Goal: Transaction & Acquisition: Purchase product/service

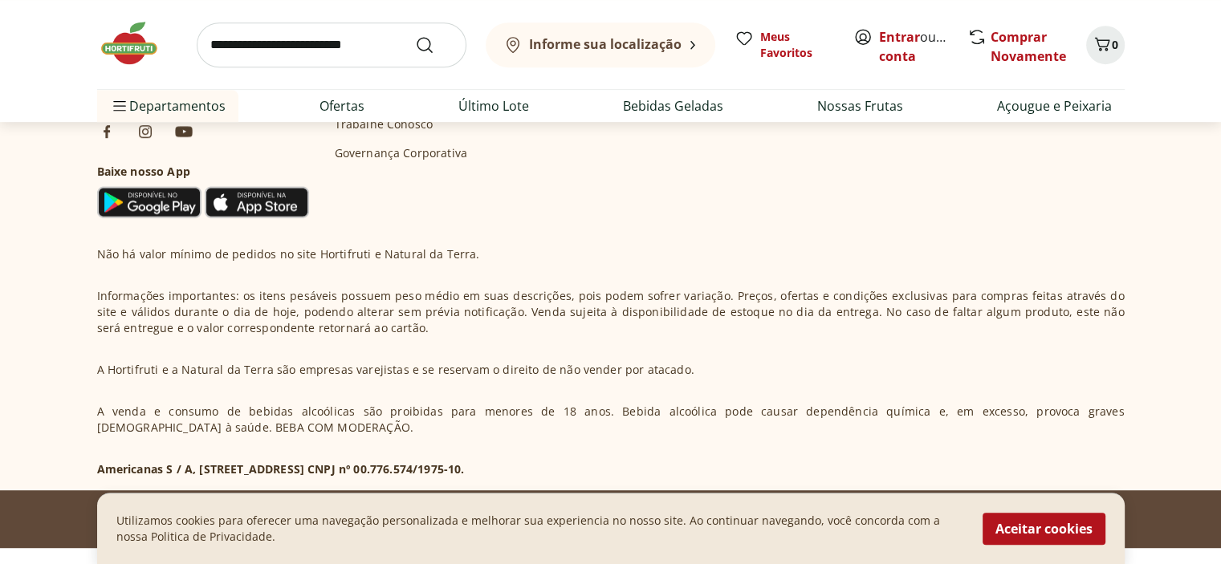
scroll to position [803, 0]
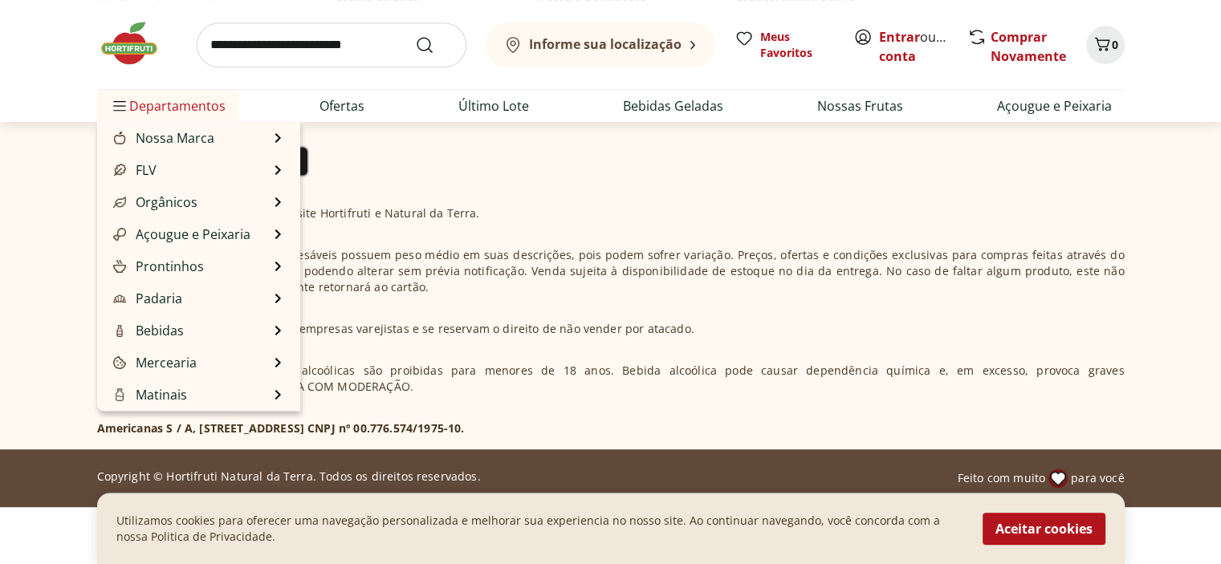
click at [135, 95] on span "Departamentos" at bounding box center [168, 106] width 116 height 39
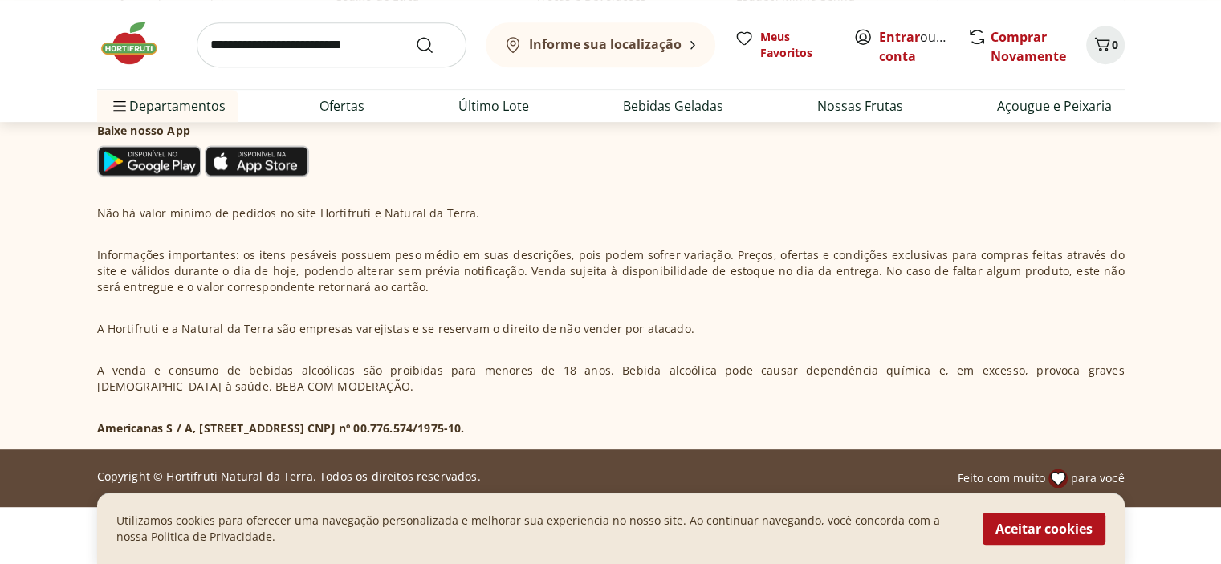
drag, startPoint x: 292, startPoint y: 60, endPoint x: 294, endPoint y: 73, distance: 12.9
click at [292, 60] on input "search" at bounding box center [332, 44] width 270 height 45
type input "****"
click at [415, 35] on button "Submit Search" at bounding box center [434, 44] width 39 height 19
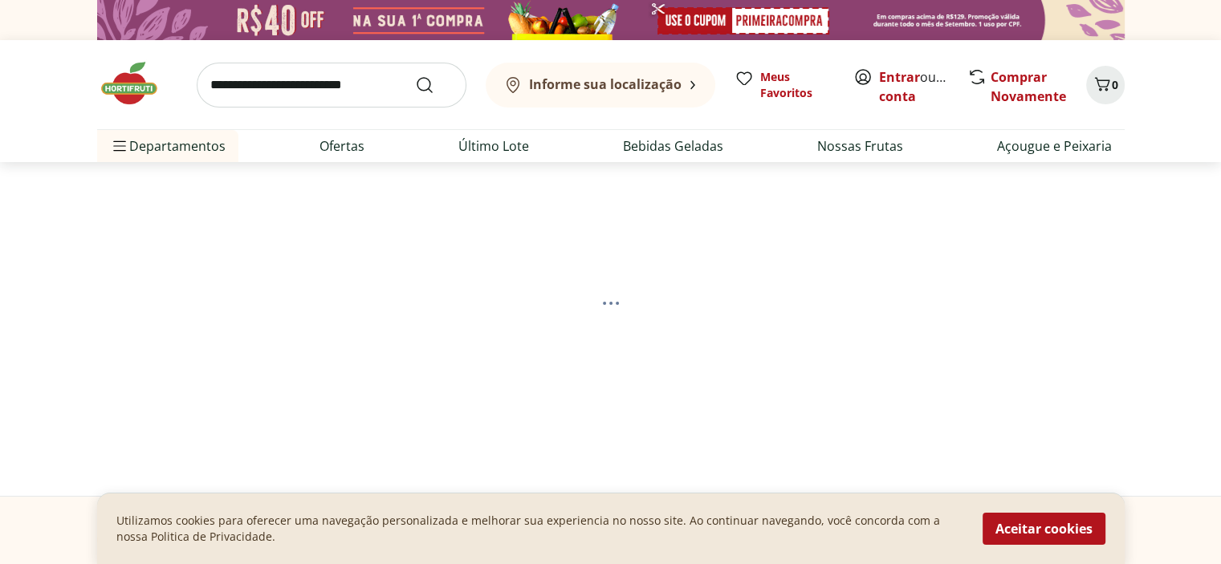
select select "**********"
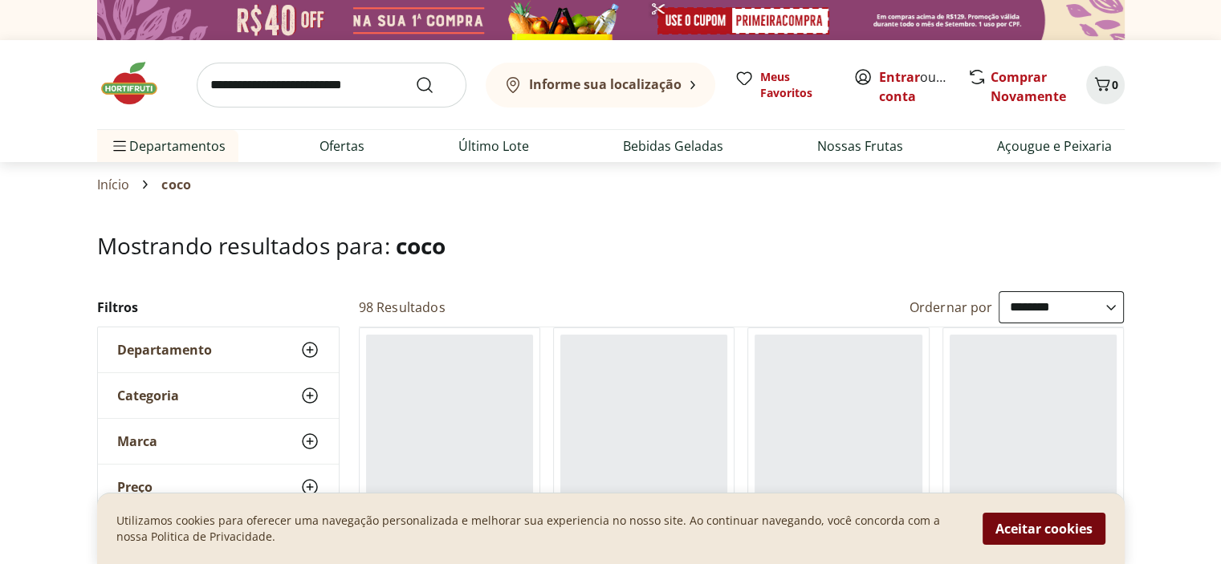
click at [984, 535] on button "Aceitar cookies" at bounding box center [1044, 529] width 123 height 32
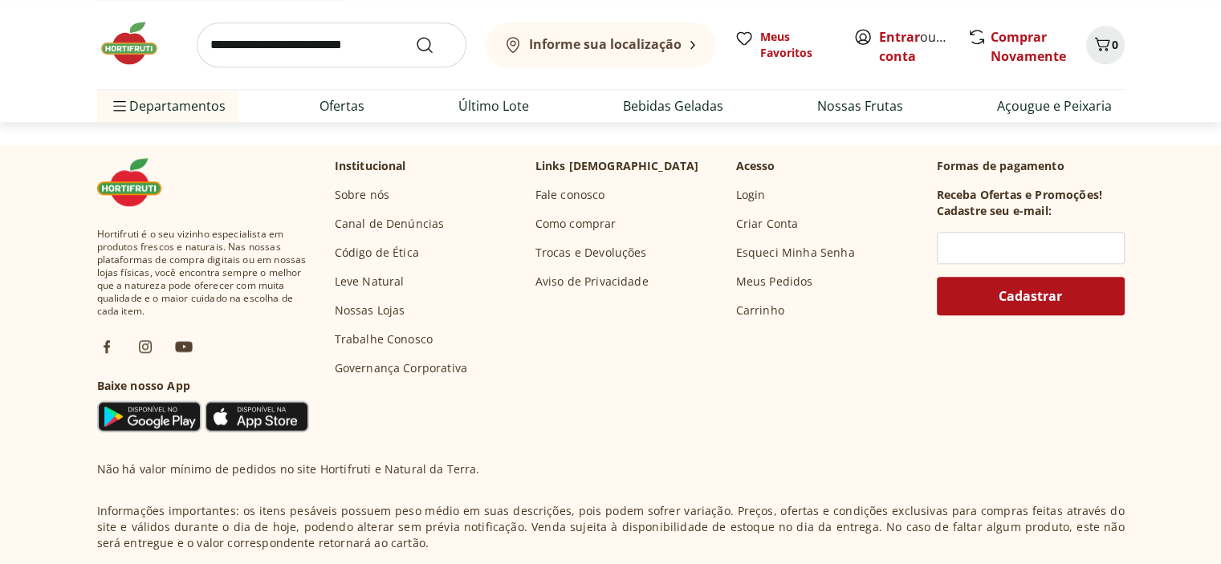
scroll to position [1044, 0]
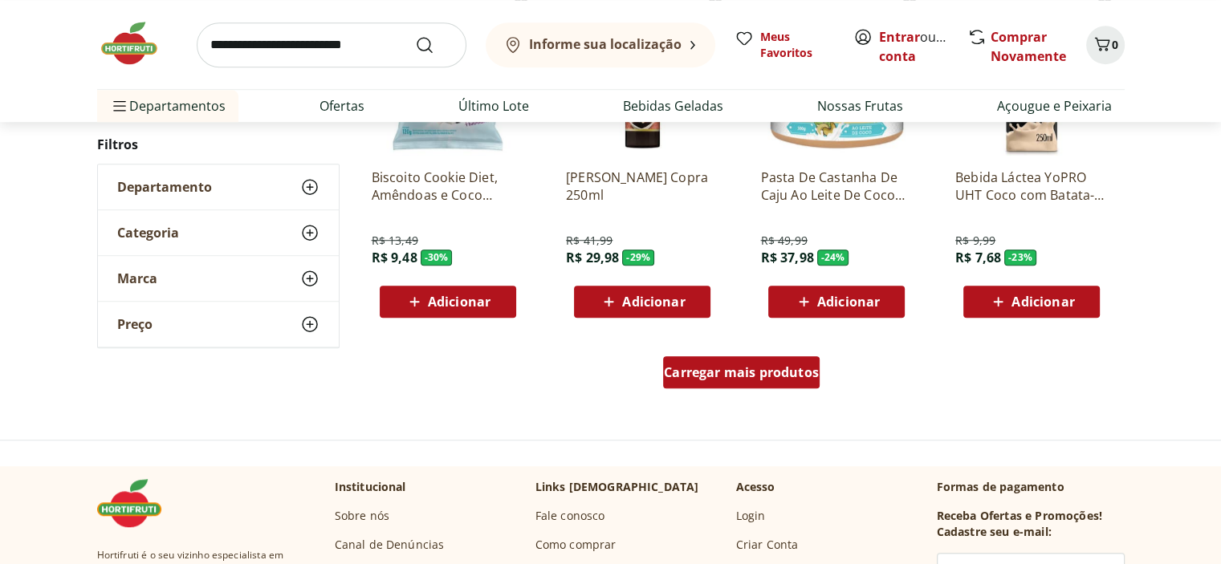
click at [710, 367] on span "Carregar mais produtos" at bounding box center [741, 372] width 155 height 13
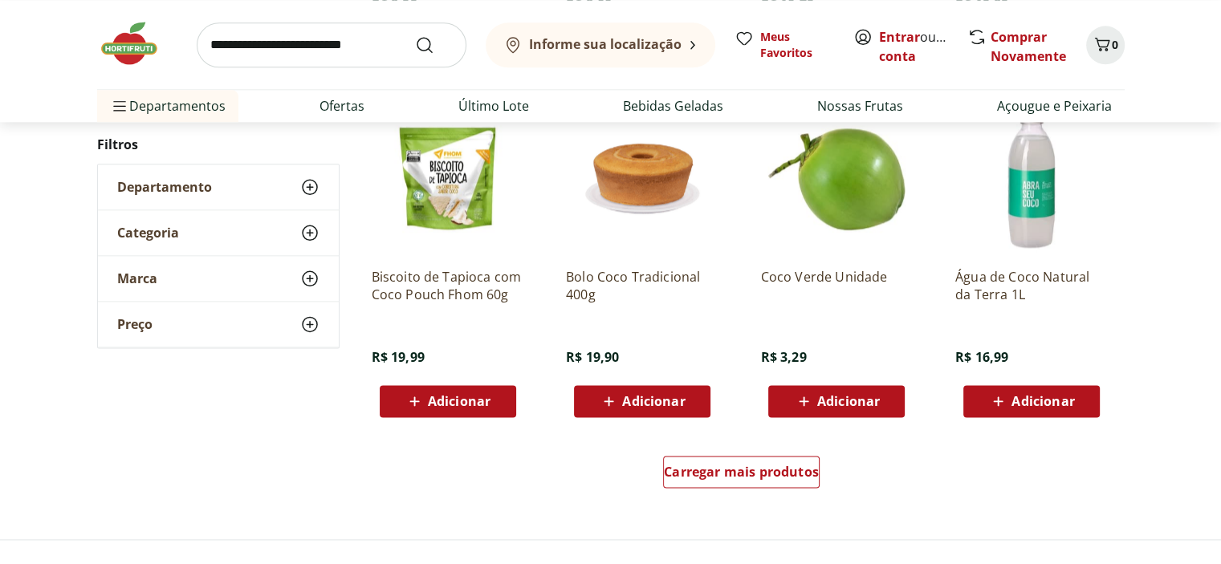
scroll to position [2007, 0]
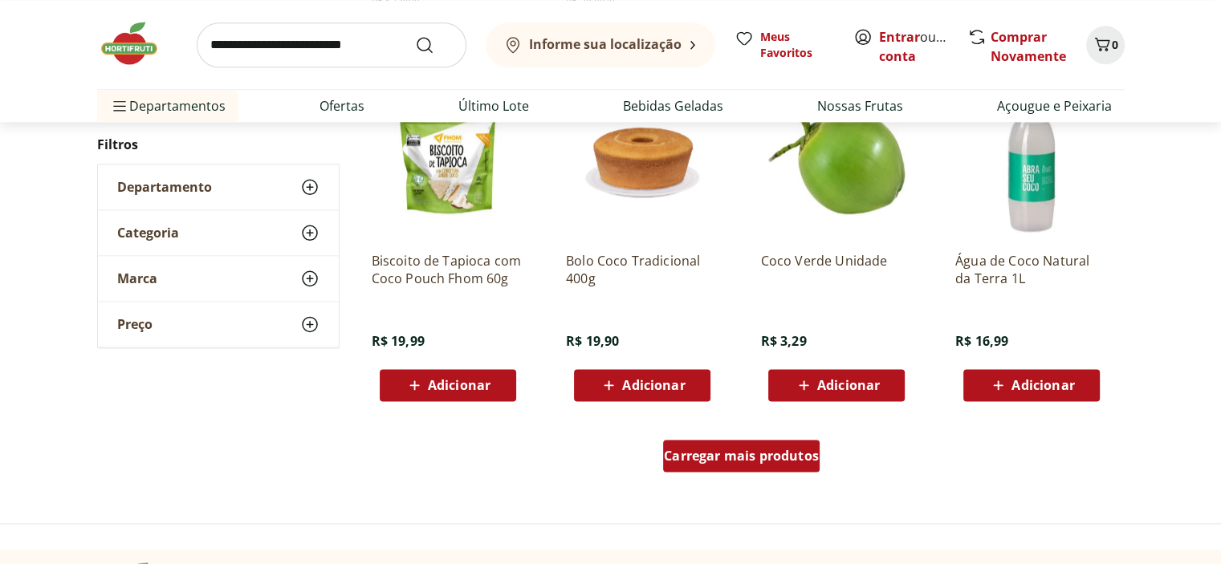
click at [756, 450] on span "Carregar mais produtos" at bounding box center [741, 456] width 155 height 13
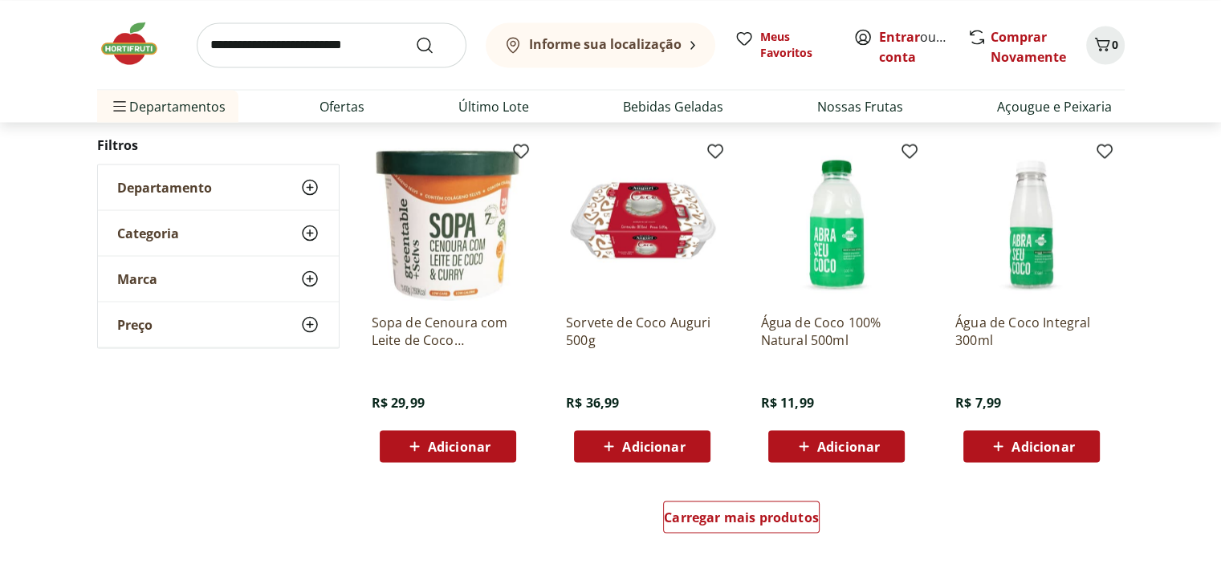
scroll to position [3211, 0]
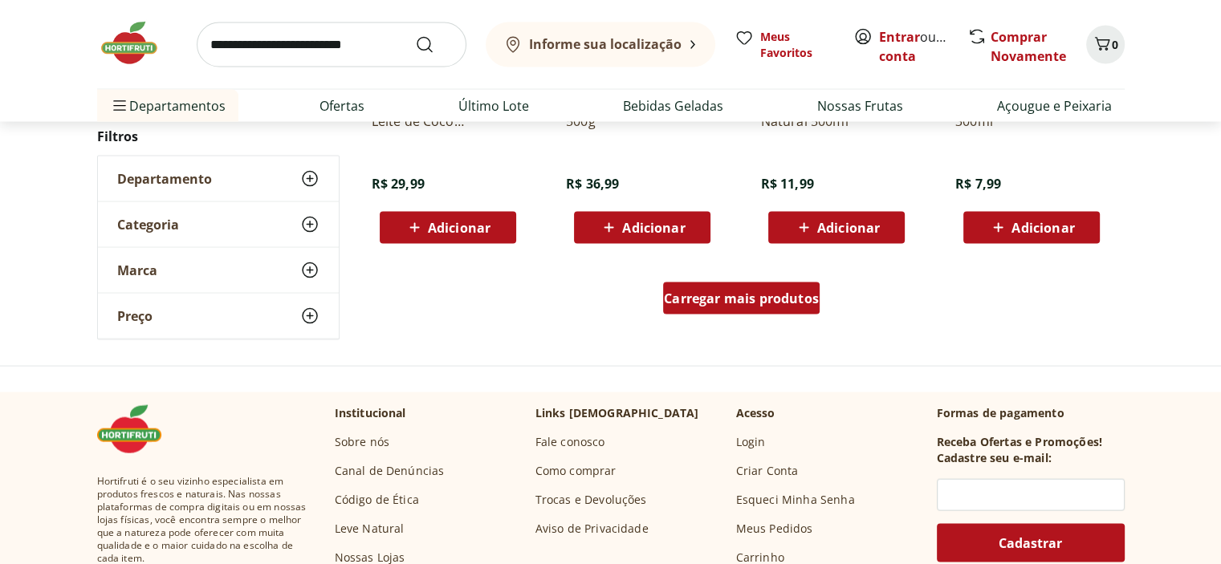
click at [743, 310] on div "Carregar mais produtos" at bounding box center [741, 299] width 157 height 32
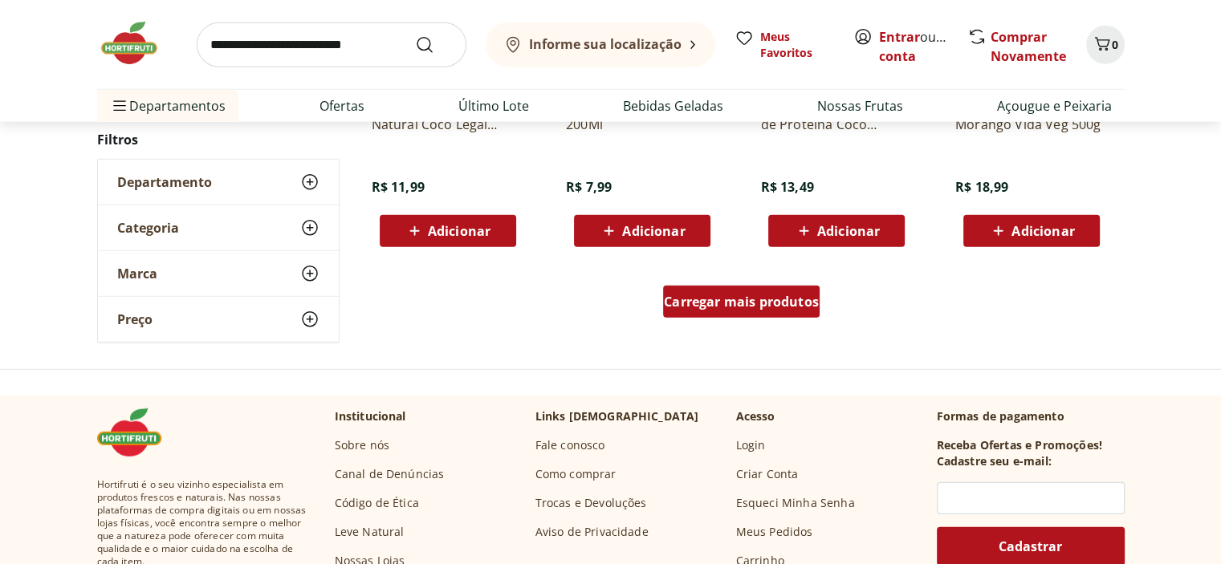
click at [740, 297] on span "Carregar mais produtos" at bounding box center [741, 301] width 155 height 13
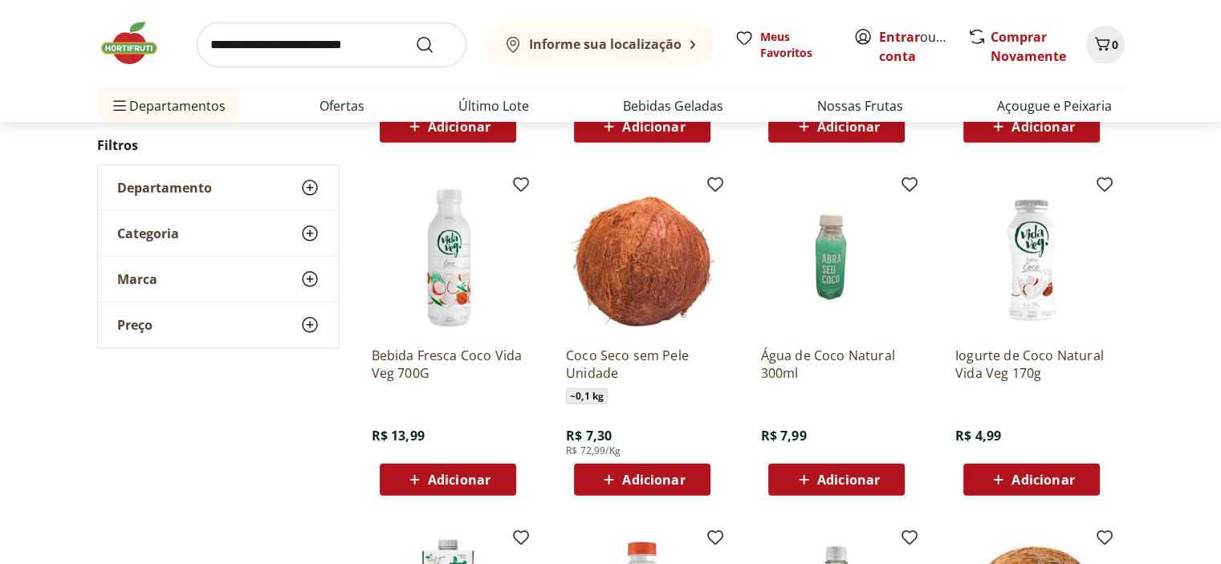
scroll to position [4897, 0]
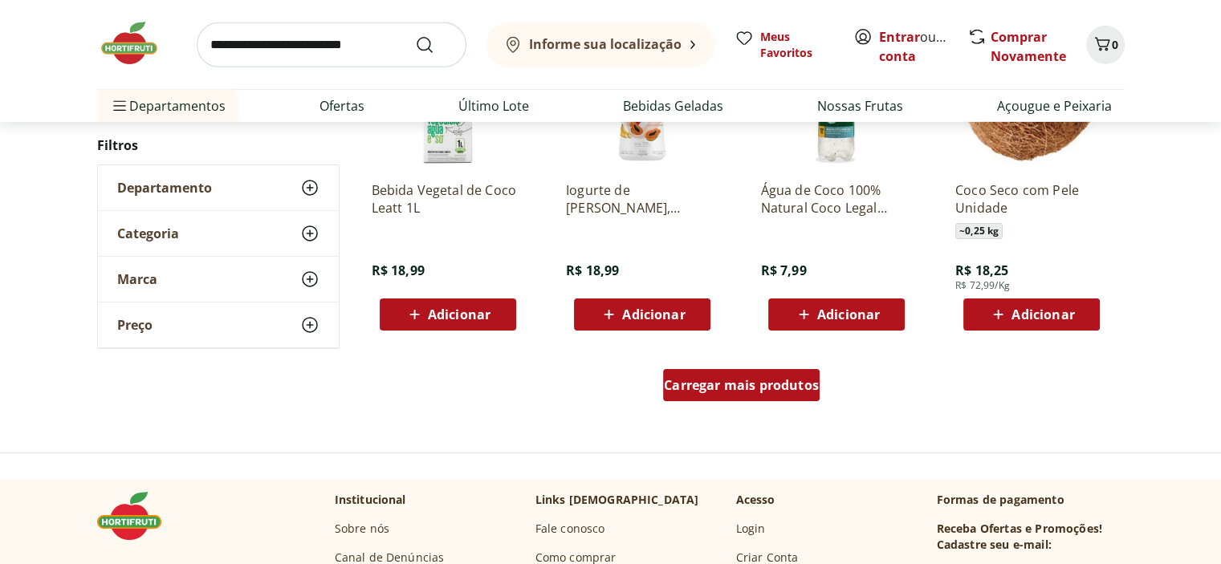
click at [720, 383] on span "Carregar mais produtos" at bounding box center [741, 385] width 155 height 13
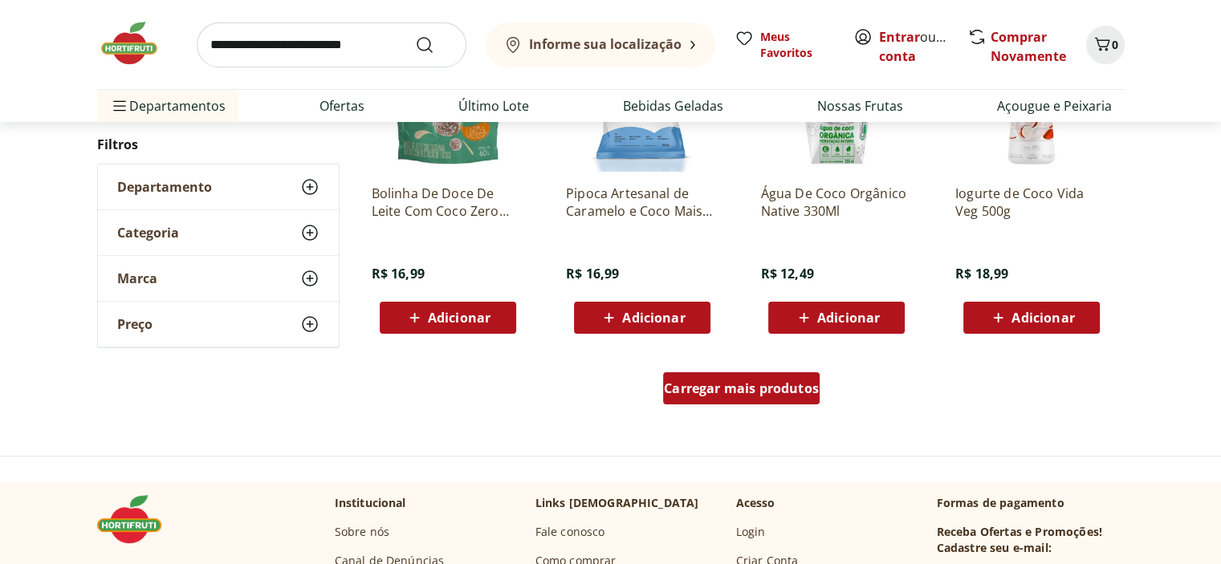
click at [713, 382] on span "Carregar mais produtos" at bounding box center [741, 388] width 155 height 13
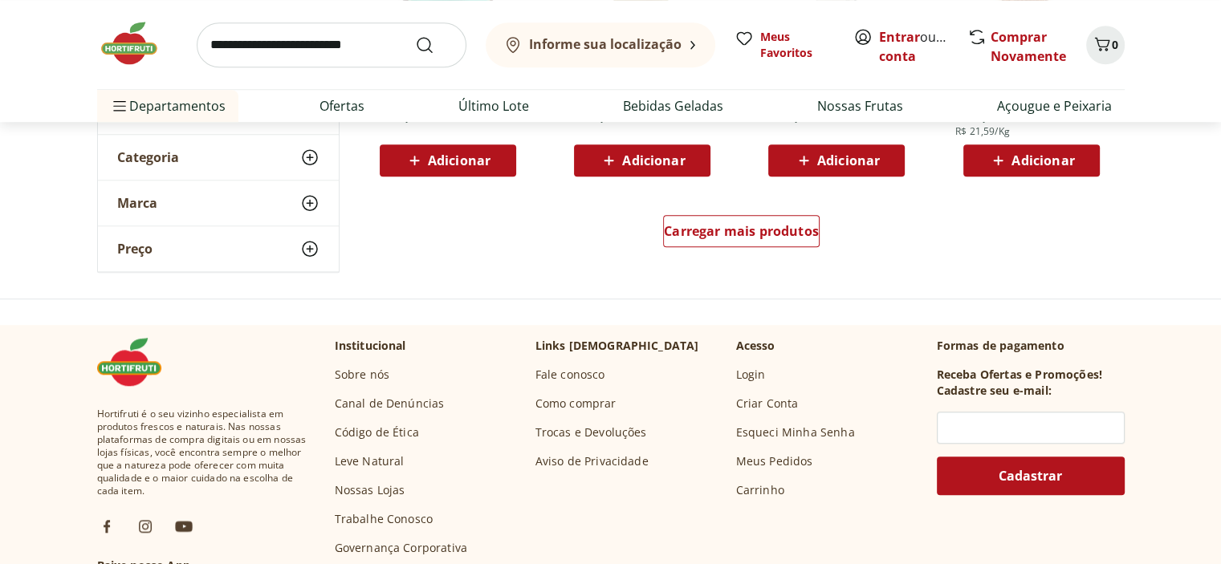
scroll to position [7226, 0]
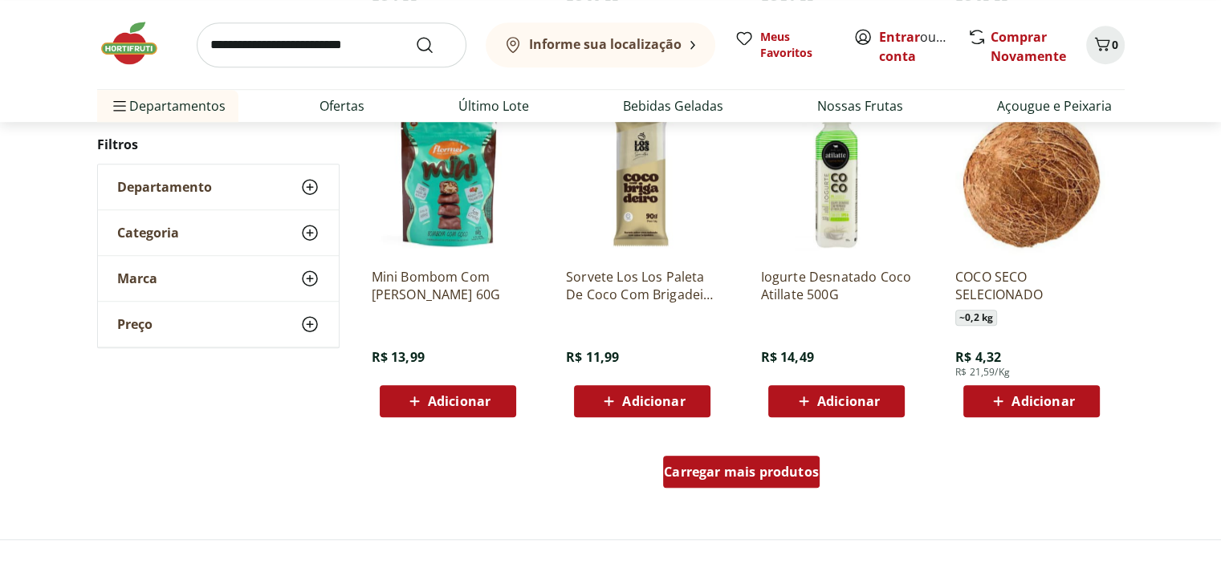
click at [729, 466] on span "Carregar mais produtos" at bounding box center [741, 472] width 155 height 13
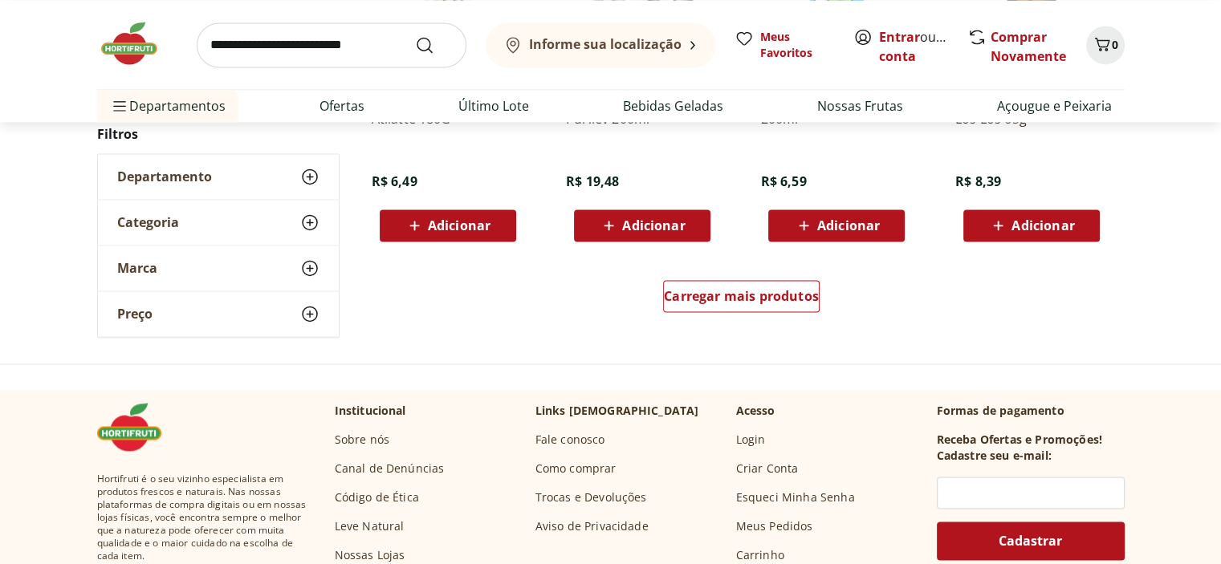
scroll to position [8350, 0]
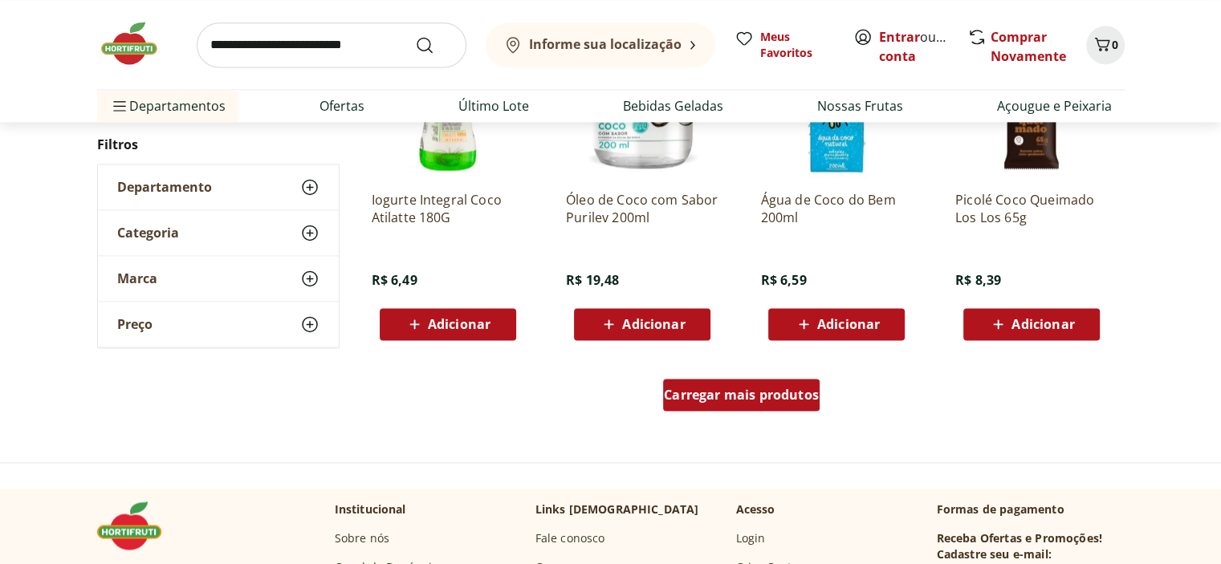
click at [763, 397] on span "Carregar mais produtos" at bounding box center [741, 395] width 155 height 13
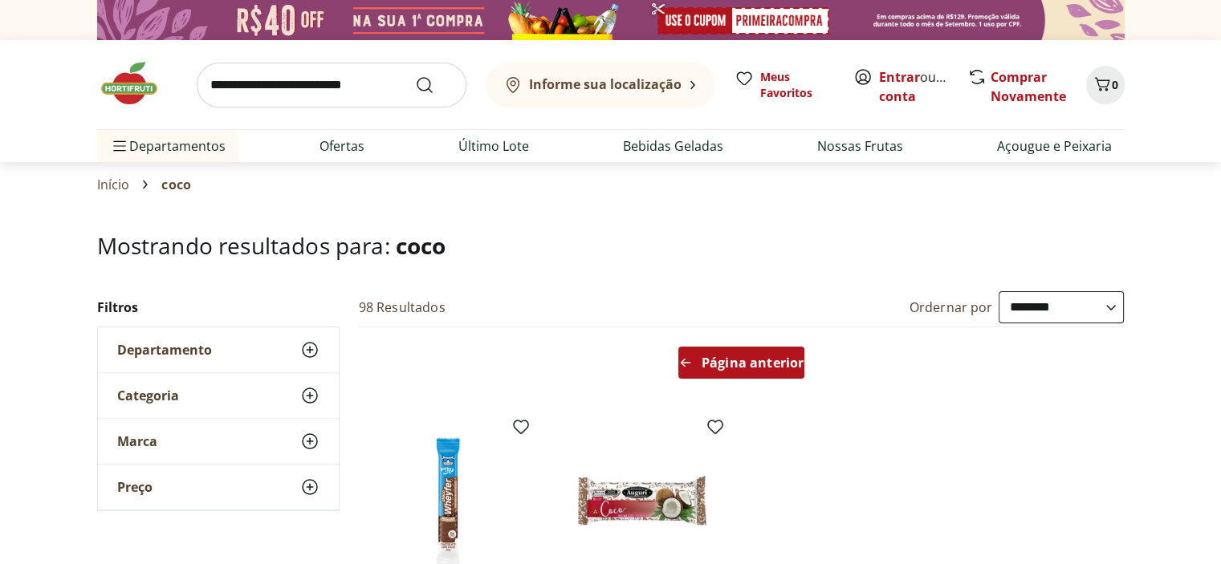
click at [759, 348] on div "Página anterior" at bounding box center [741, 363] width 126 height 32
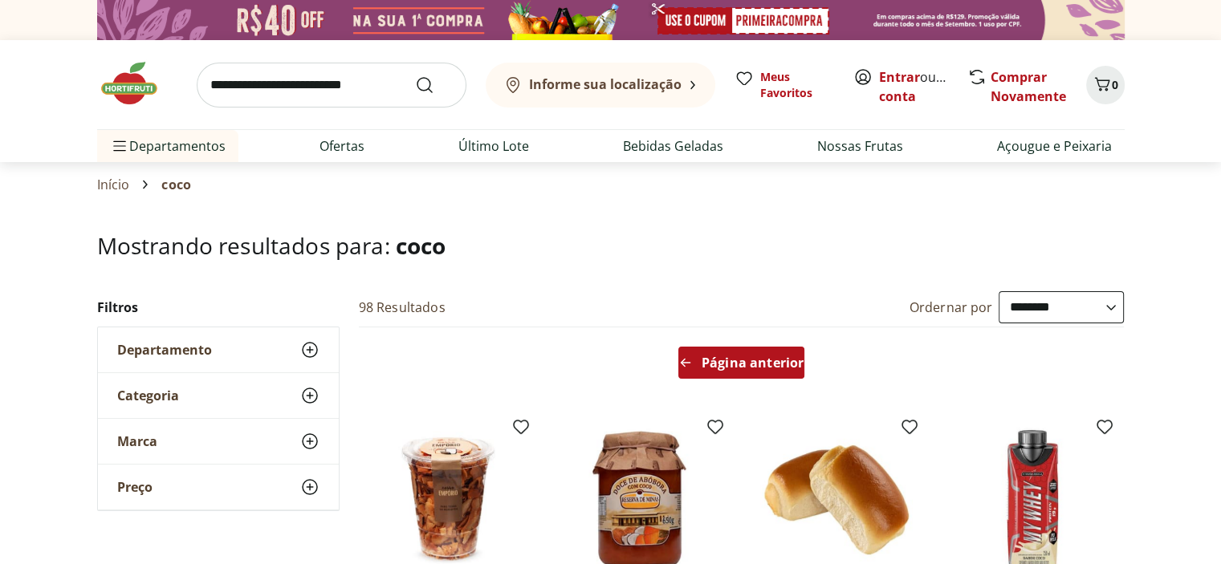
click at [759, 348] on div "Página anterior" at bounding box center [741, 363] width 126 height 32
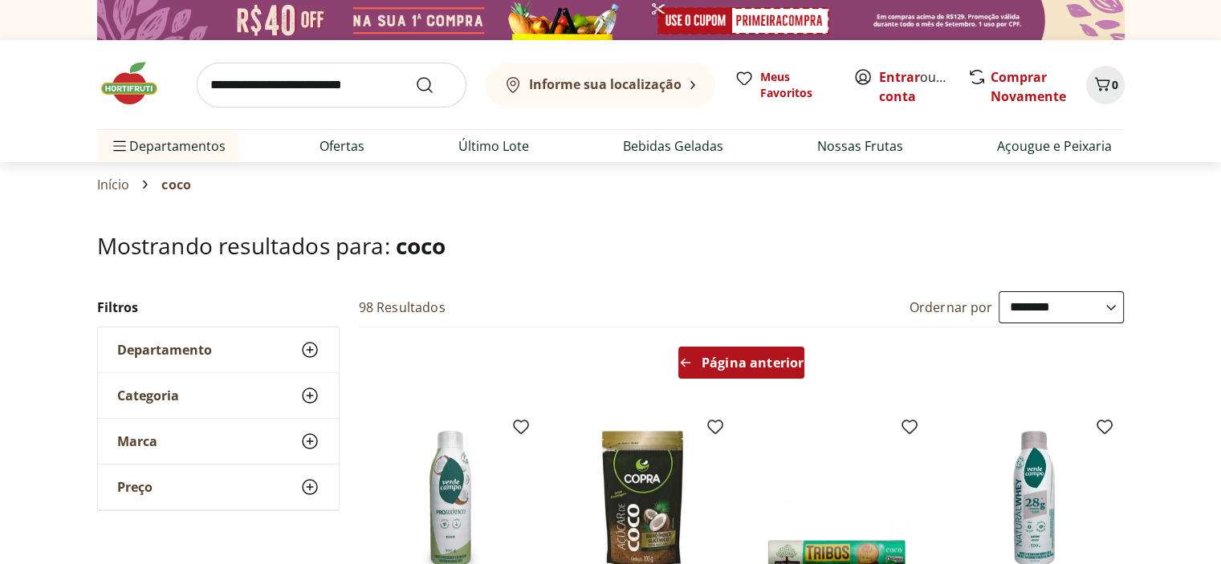
click at [759, 348] on div "Página anterior" at bounding box center [741, 363] width 126 height 32
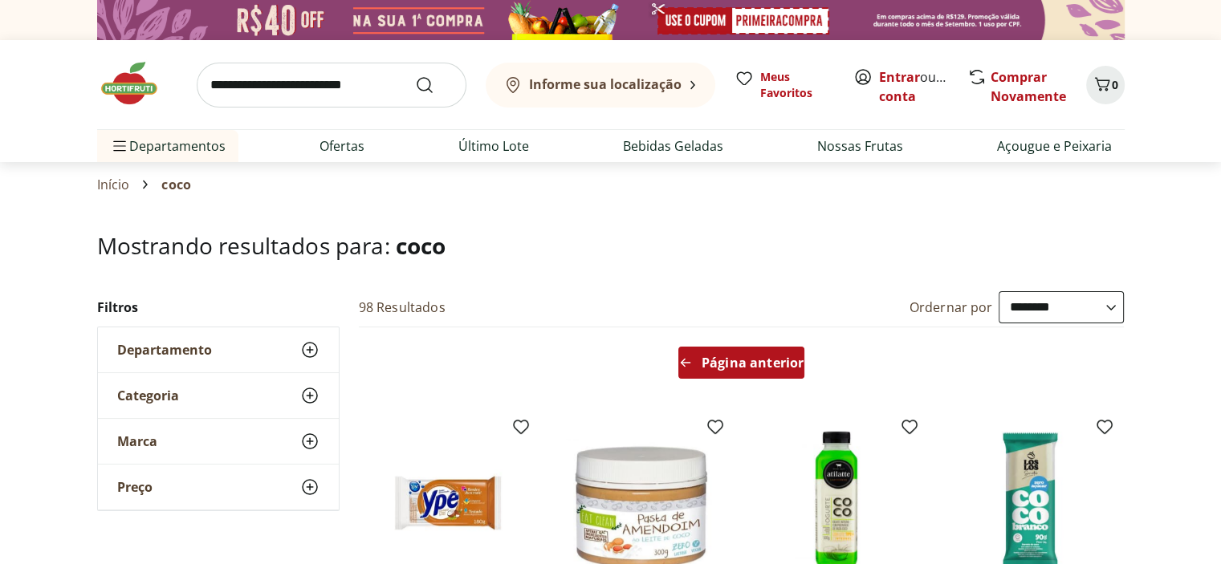
click at [759, 348] on div "Página anterior" at bounding box center [741, 363] width 126 height 32
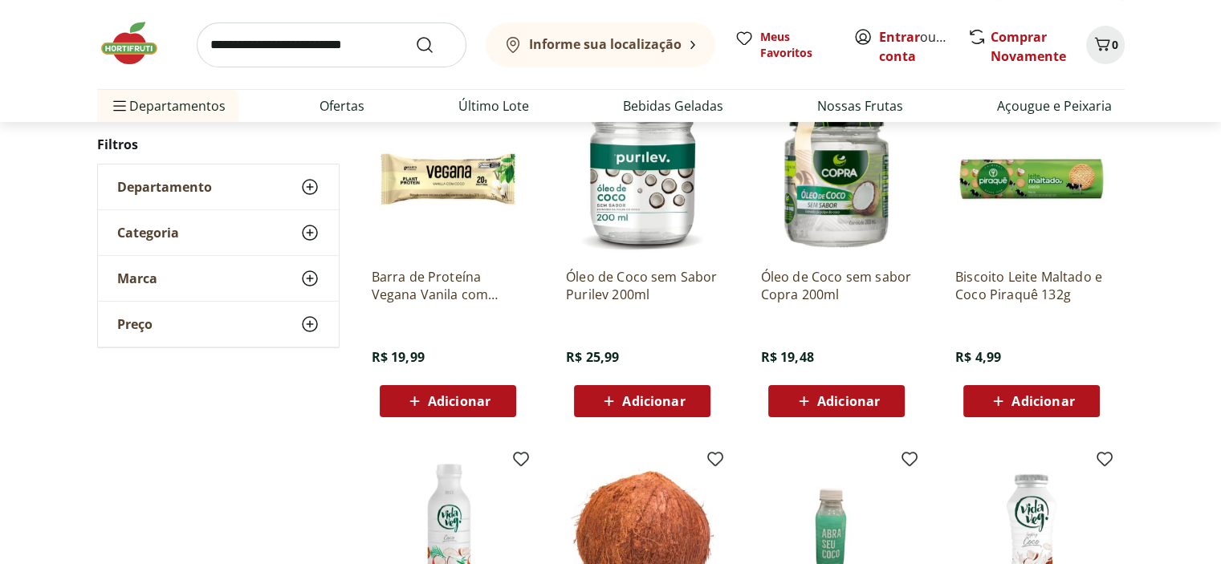
scroll to position [241, 0]
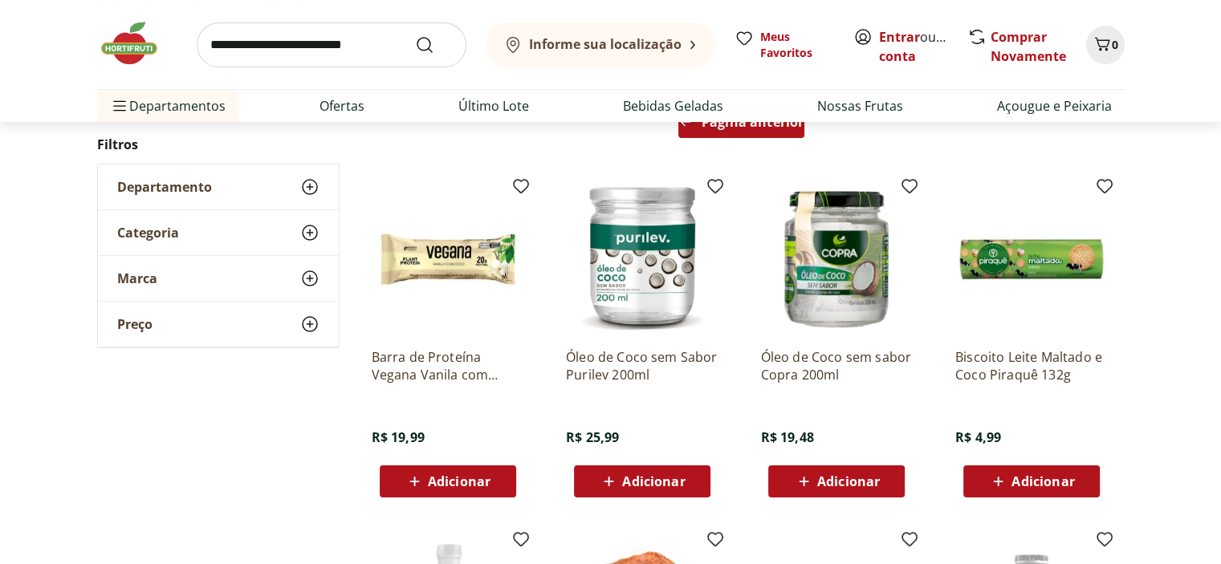
click at [784, 124] on span "Página anterior" at bounding box center [753, 122] width 102 height 13
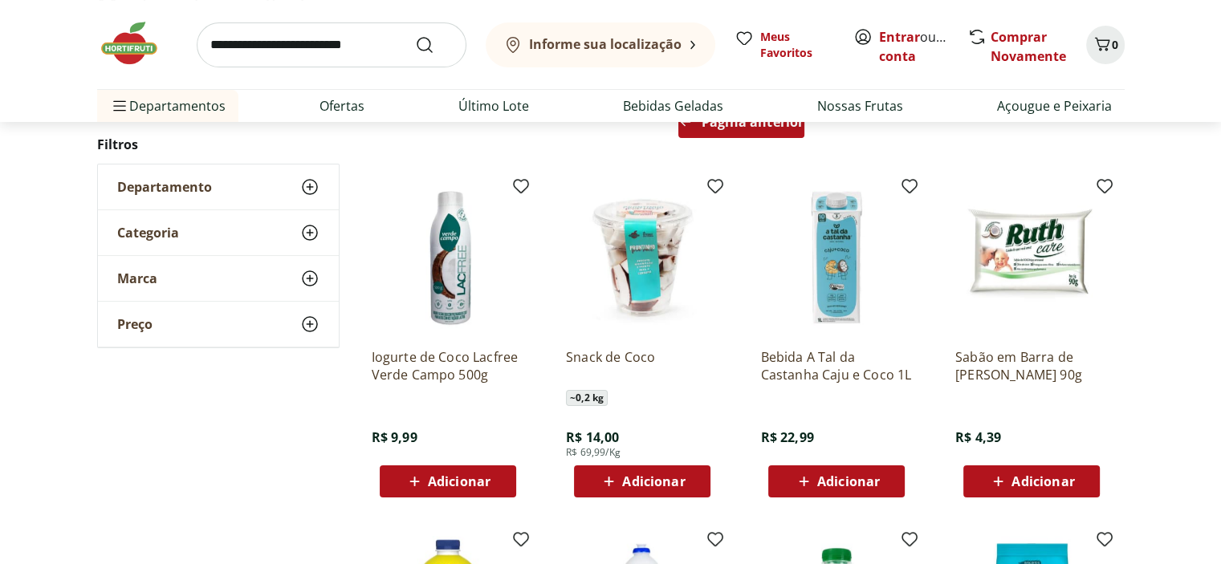
click at [784, 124] on span "Página anterior" at bounding box center [753, 122] width 102 height 13
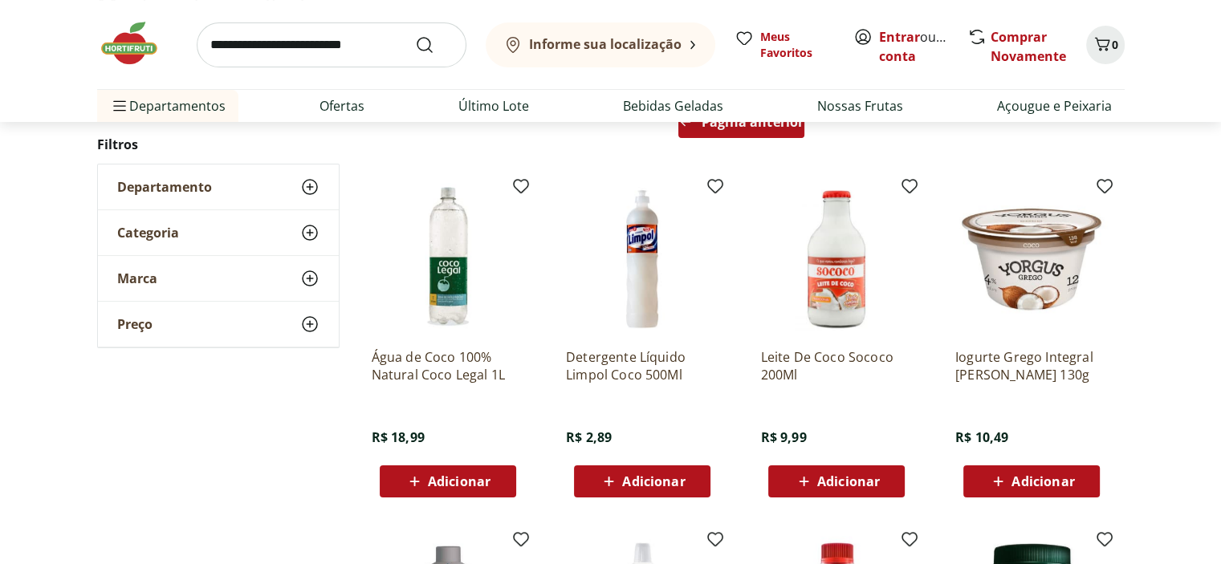
click at [784, 124] on span "Página anterior" at bounding box center [753, 122] width 102 height 13
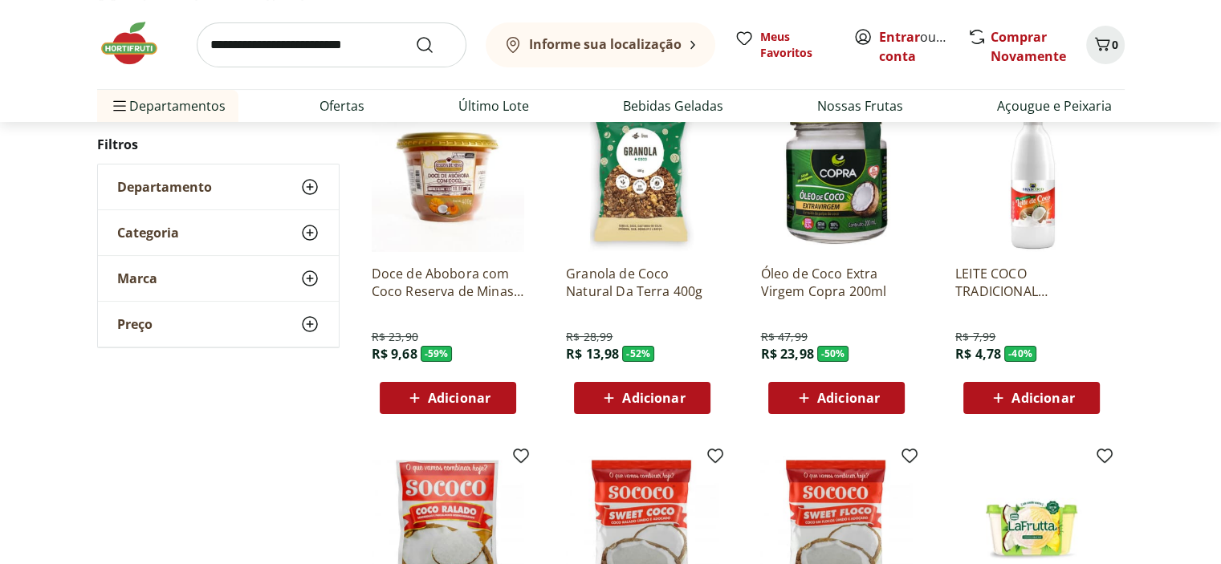
click at [784, 124] on img at bounding box center [836, 176] width 153 height 153
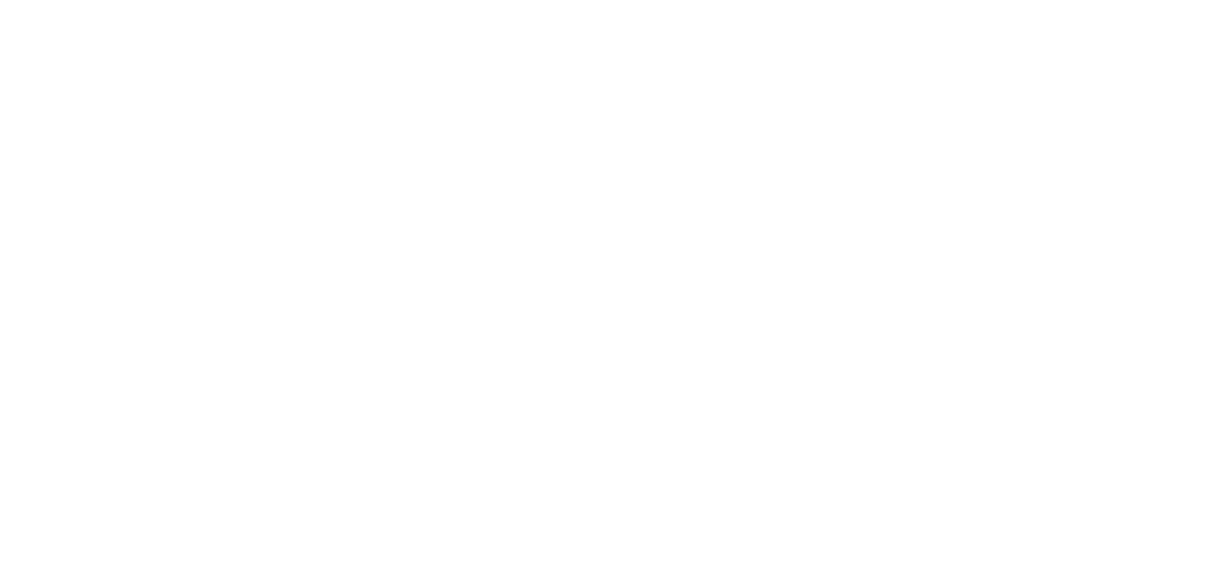
scroll to position [241, 0]
select select "**********"
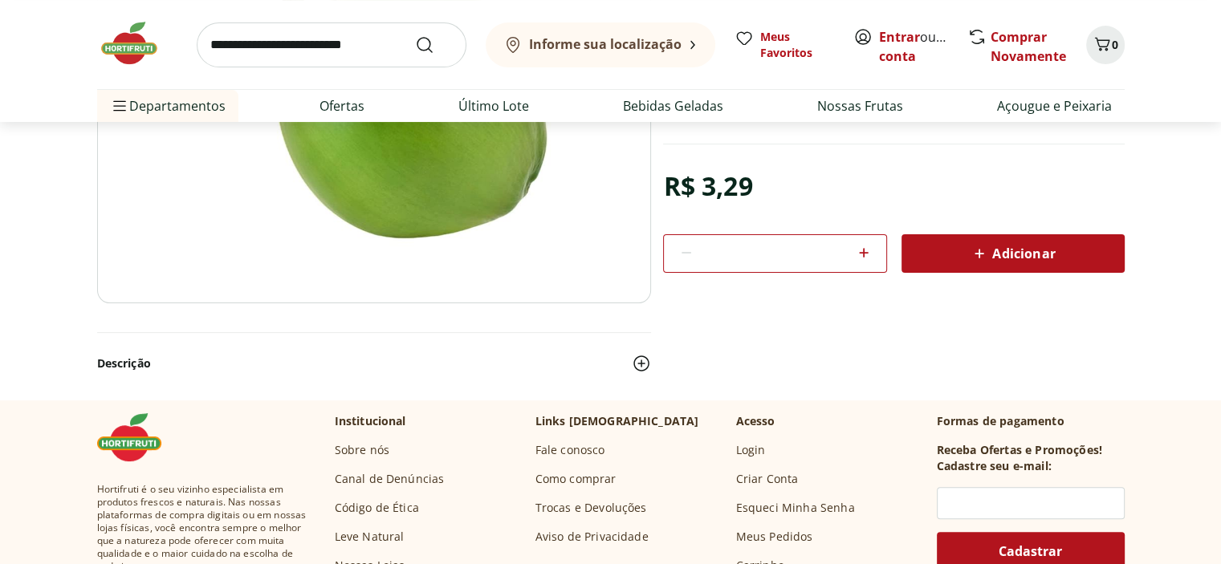
scroll to position [81, 0]
